Goal: Book appointment/travel/reservation

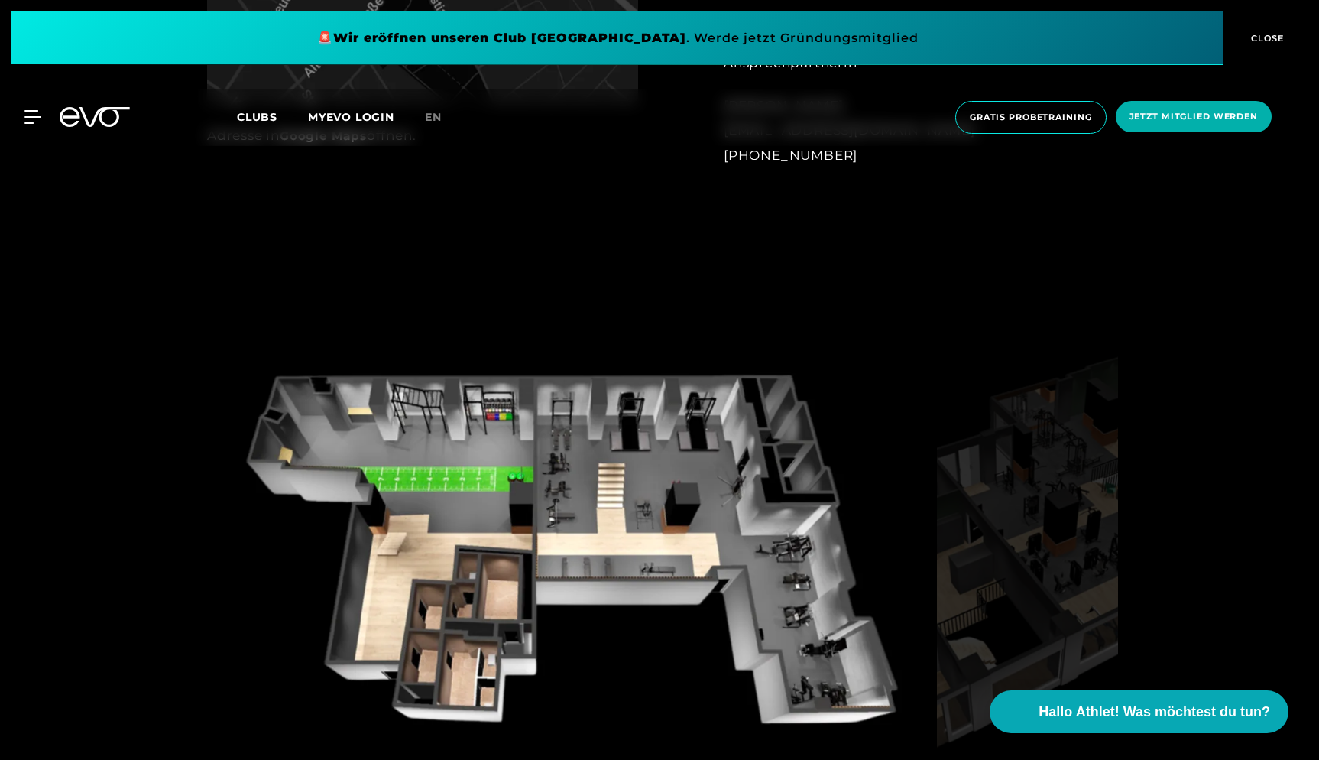
scroll to position [1468, 0]
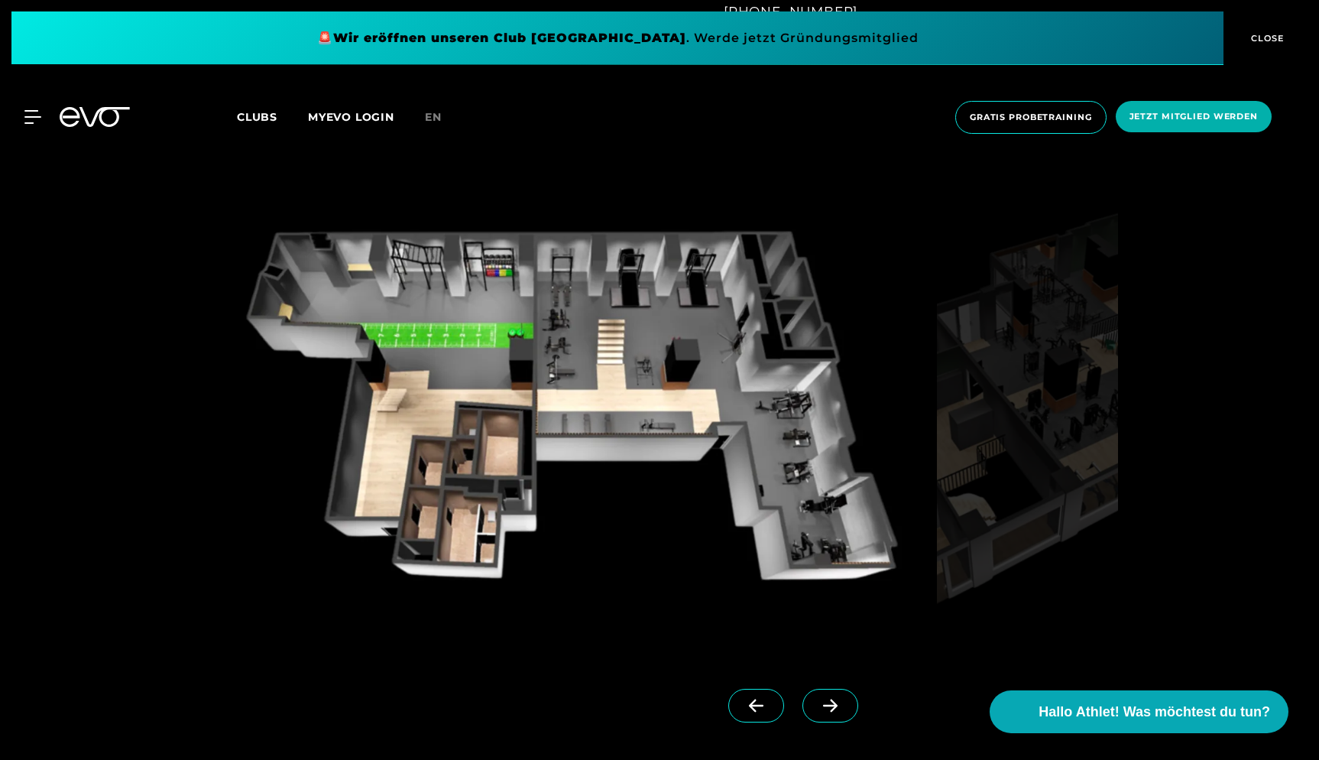
click at [839, 707] on icon at bounding box center [830, 705] width 27 height 14
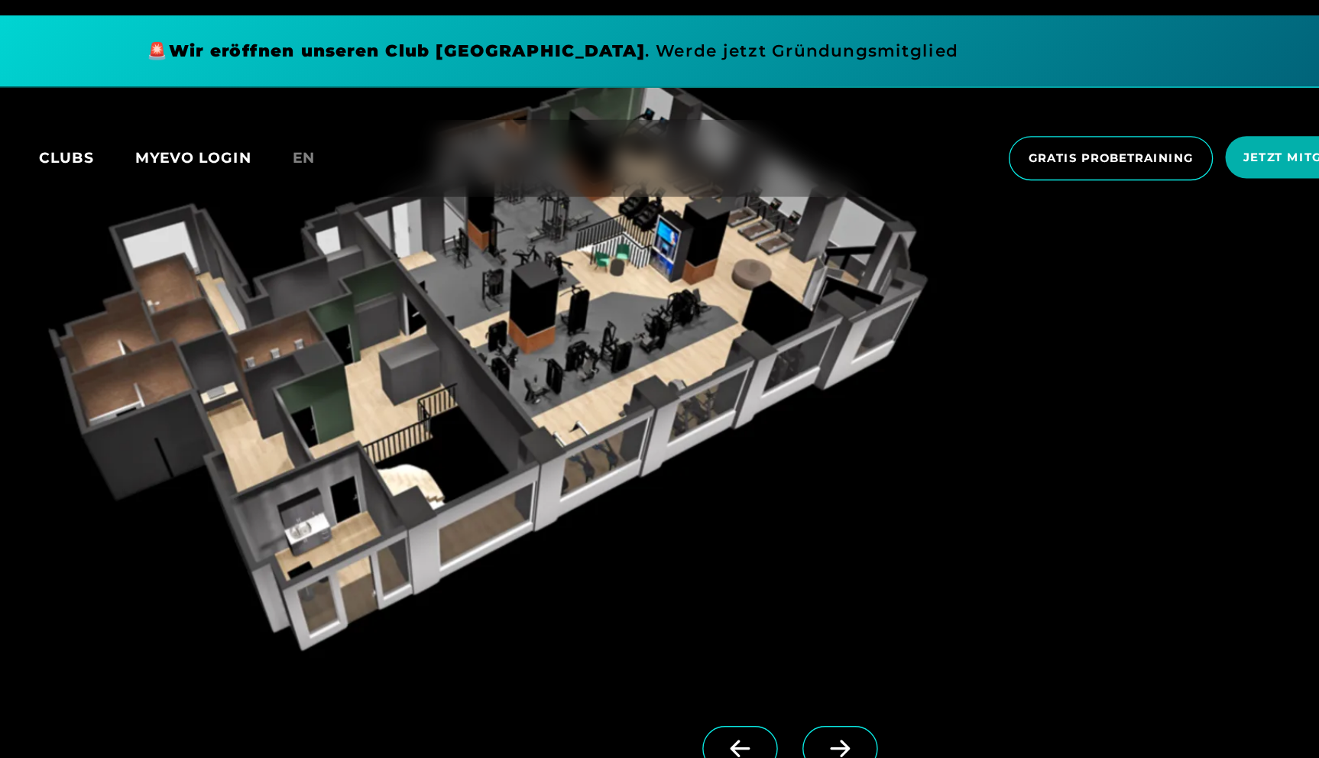
scroll to position [1539, 0]
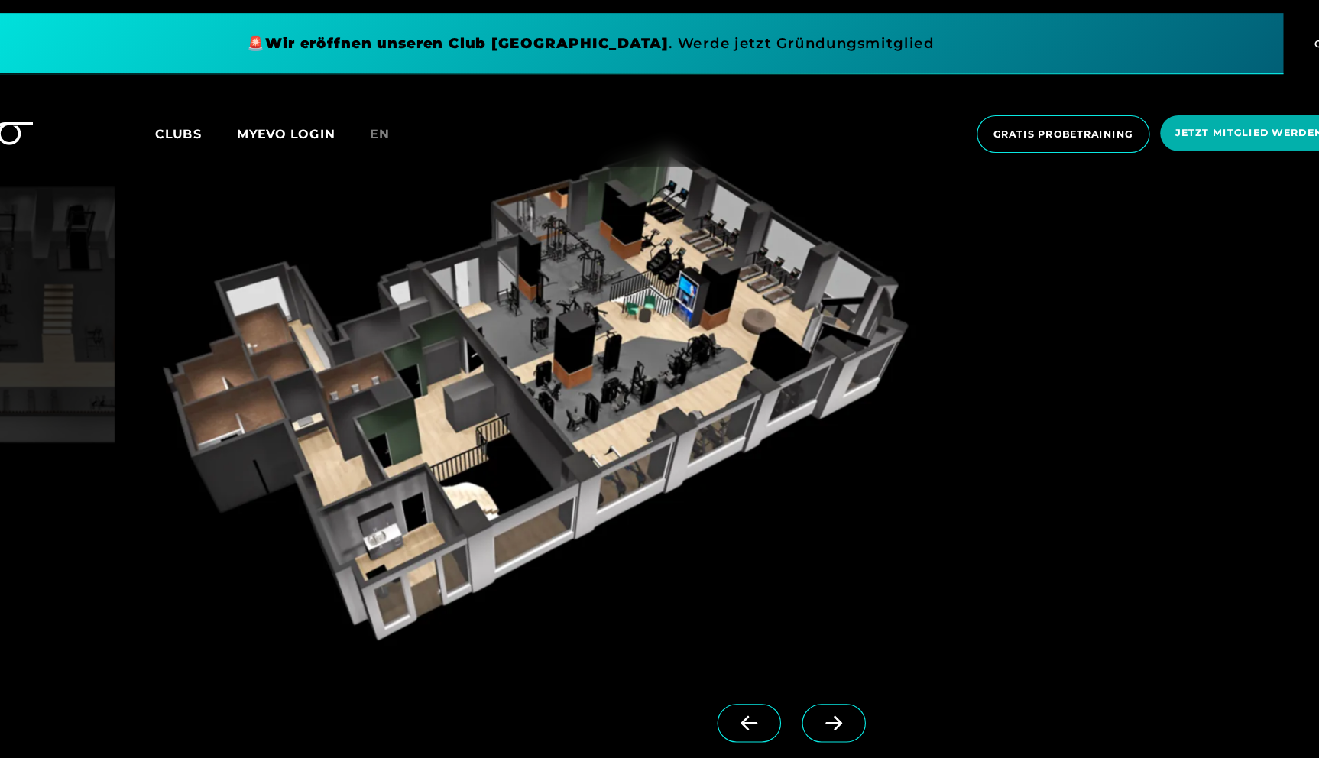
click at [817, 634] on icon at bounding box center [830, 633] width 27 height 14
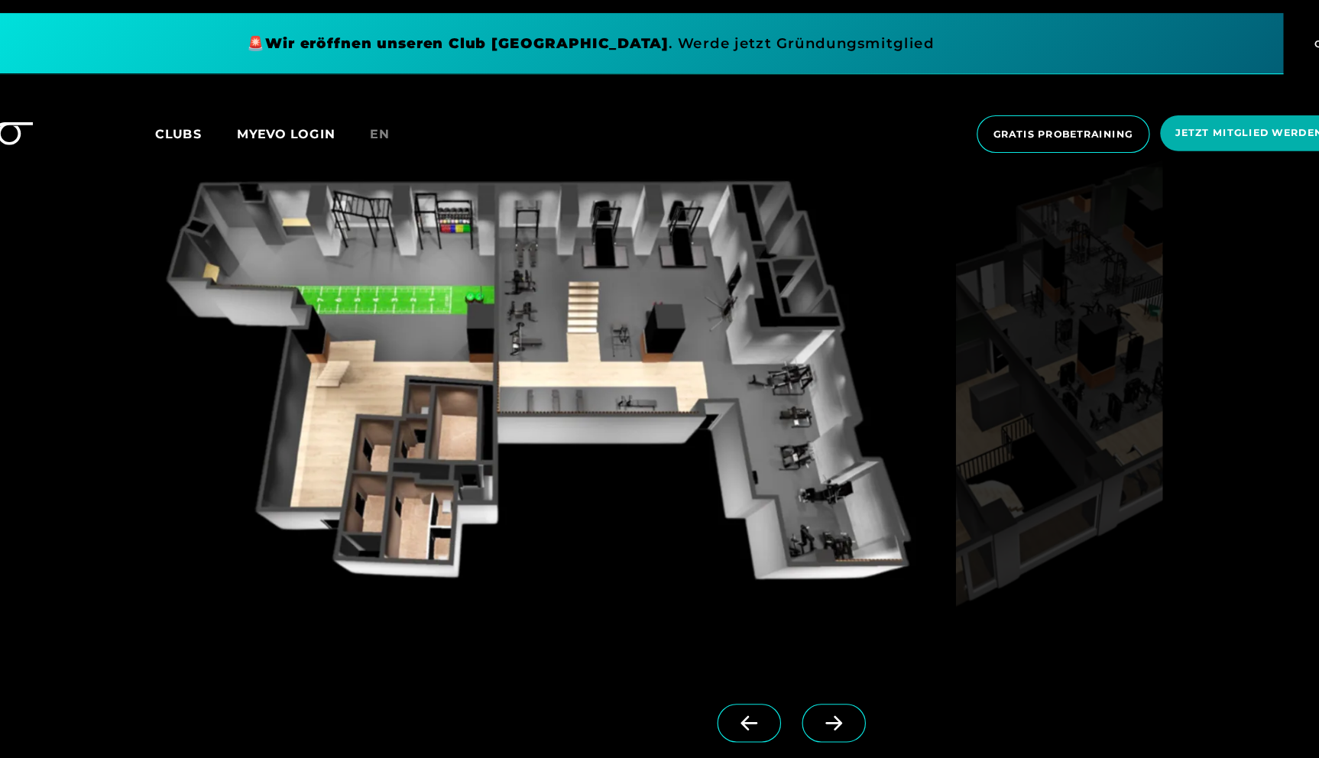
click at [823, 634] on icon at bounding box center [830, 633] width 15 height 13
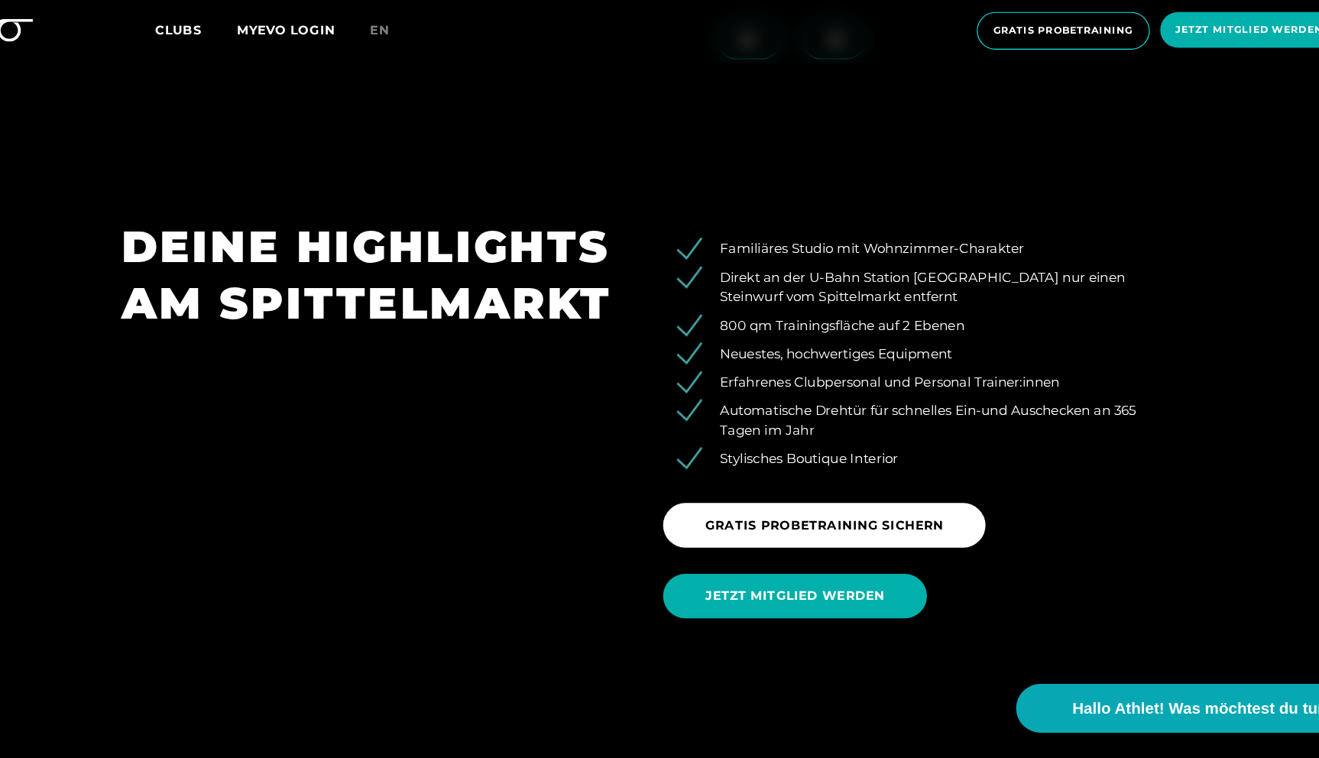
scroll to position [1524, 0]
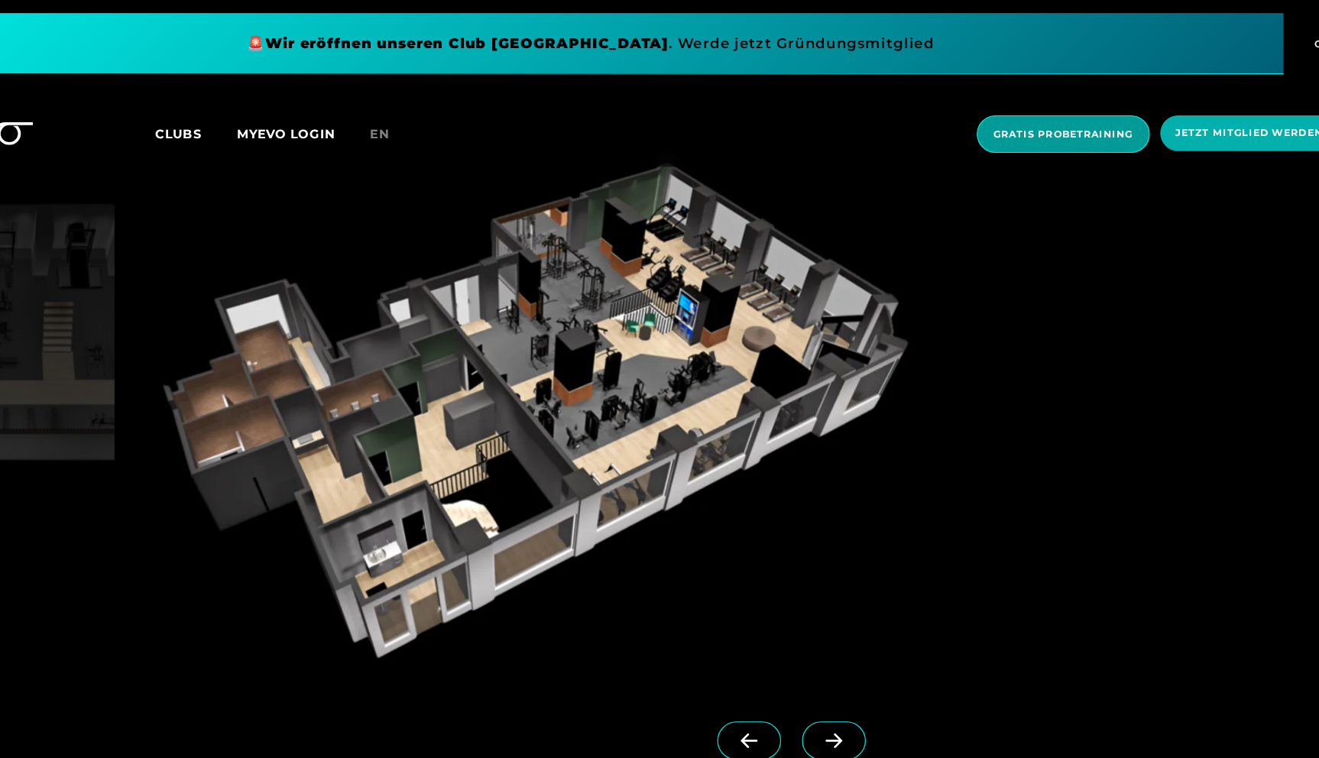
click at [955, 126] on span "Gratis Probetraining" at bounding box center [1030, 117] width 151 height 33
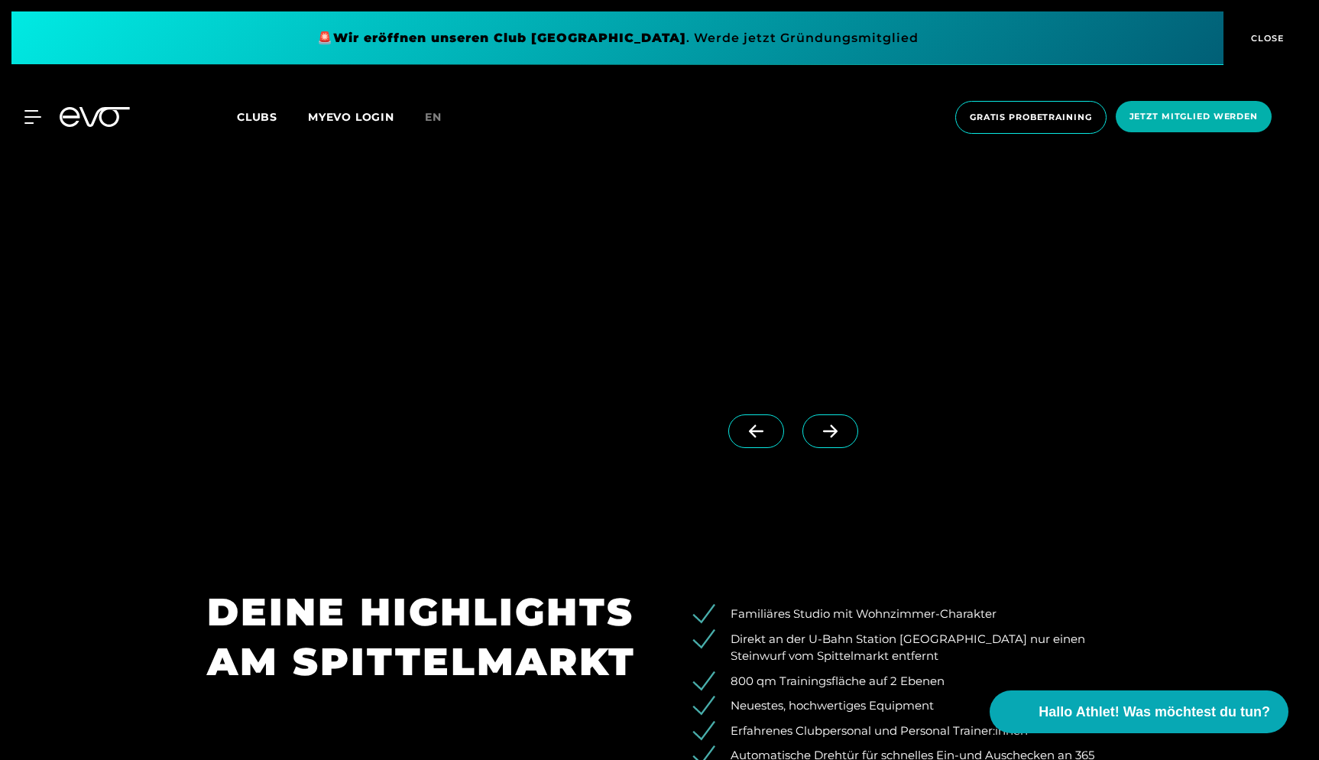
scroll to position [1690, 0]
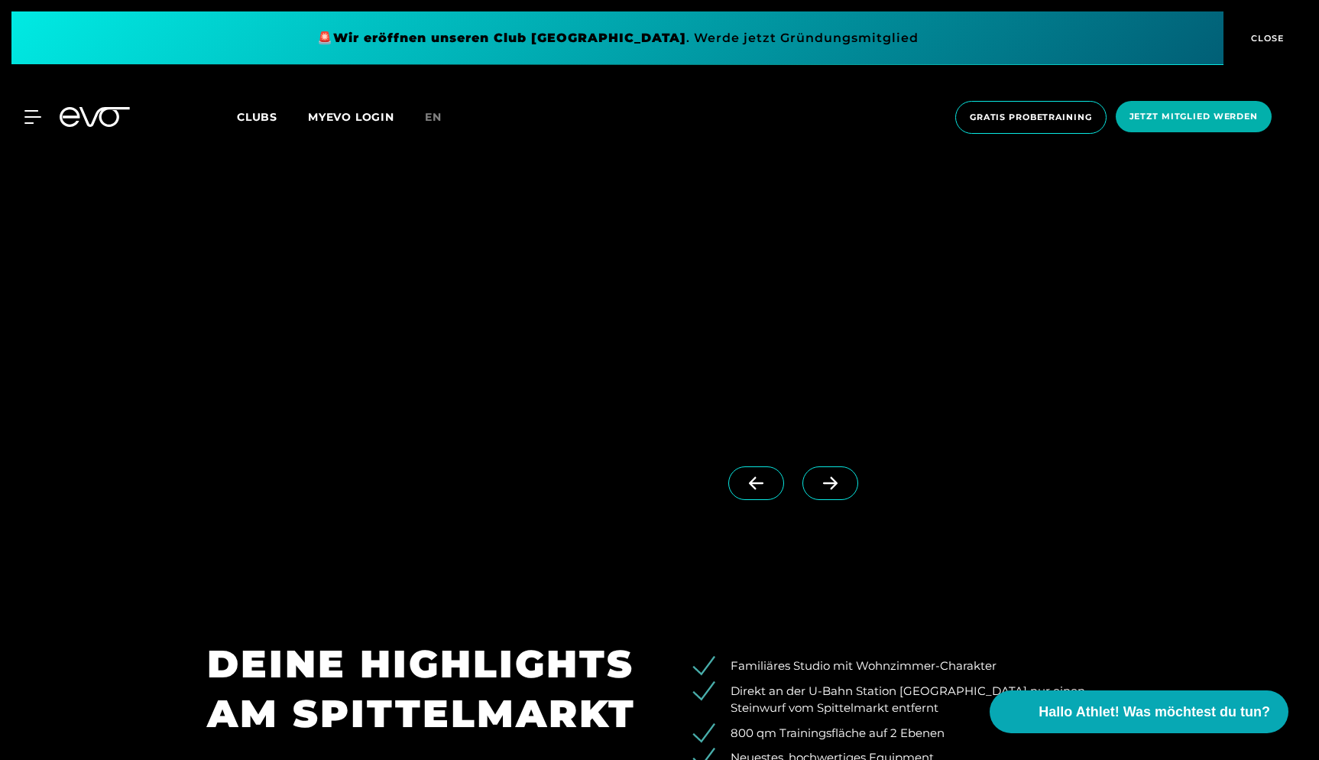
click at [837, 482] on icon at bounding box center [830, 483] width 15 height 13
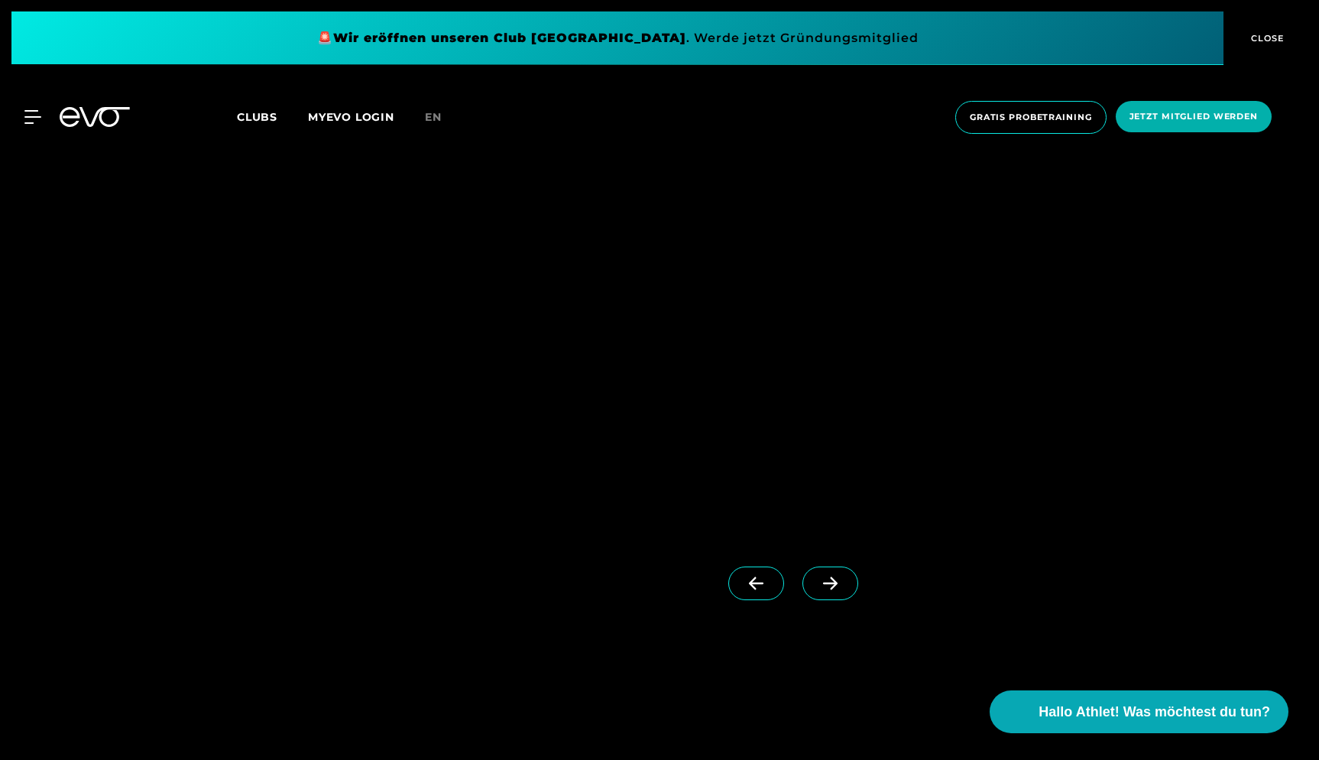
scroll to position [3981, 0]
click at [841, 587] on icon at bounding box center [830, 594] width 27 height 14
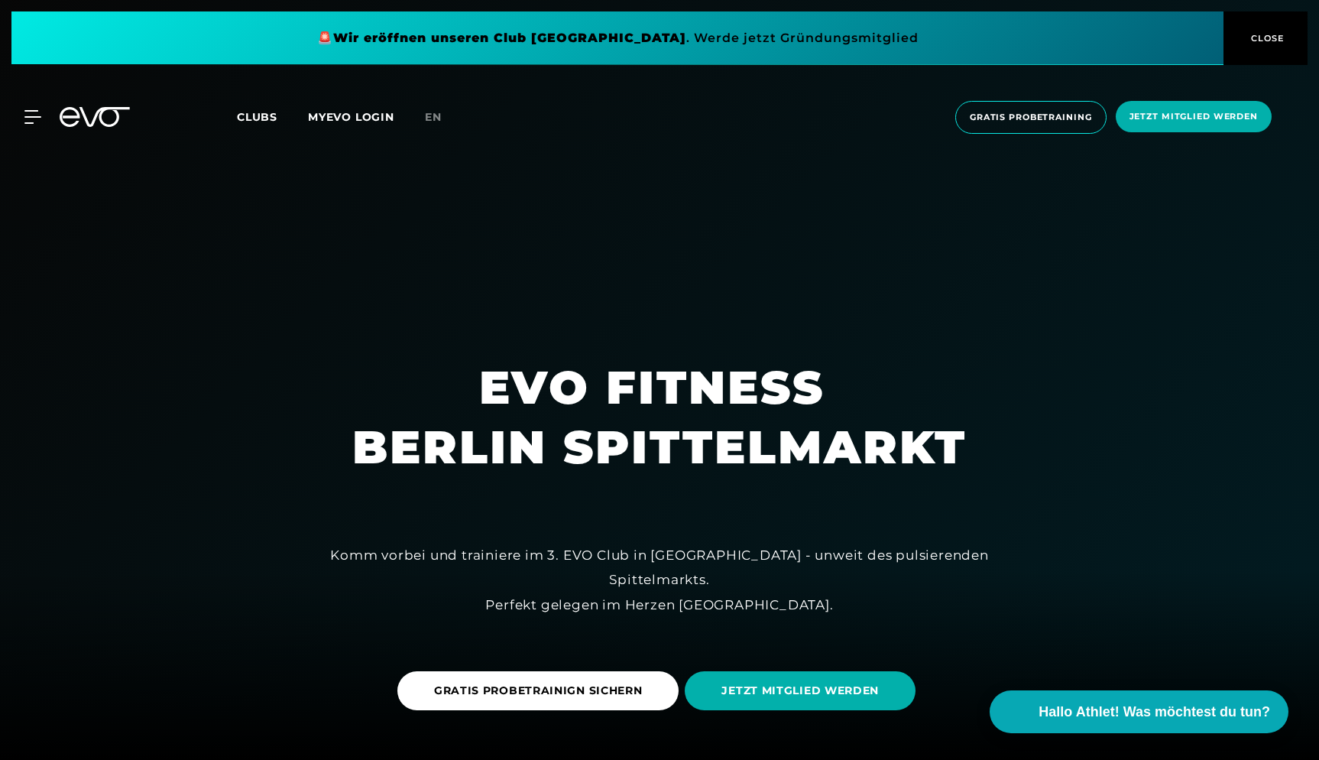
scroll to position [0, 0]
